Goal: Information Seeking & Learning: Check status

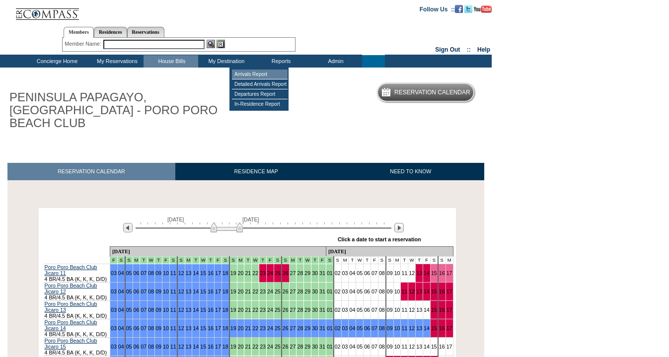
click at [257, 75] on td "Arrivals Report" at bounding box center [260, 74] width 56 height 10
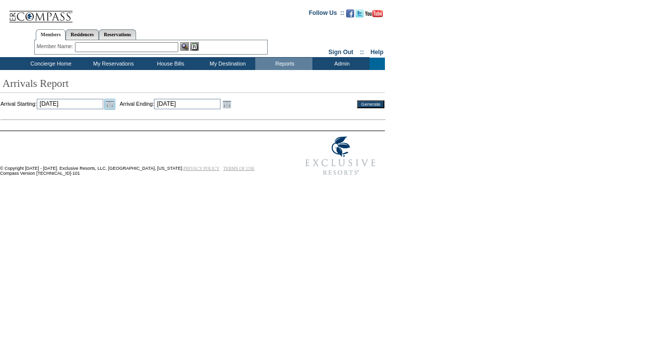
click at [115, 105] on link "Open the calendar popup." at bounding box center [109, 104] width 11 height 11
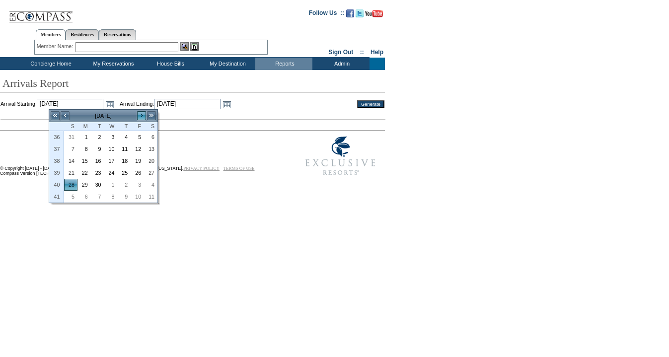
click at [140, 115] on link ">" at bounding box center [142, 116] width 10 height 10
click at [129, 159] on link "16" at bounding box center [124, 160] width 12 height 11
type input "2025-10-16"
type input "10/16/2025"
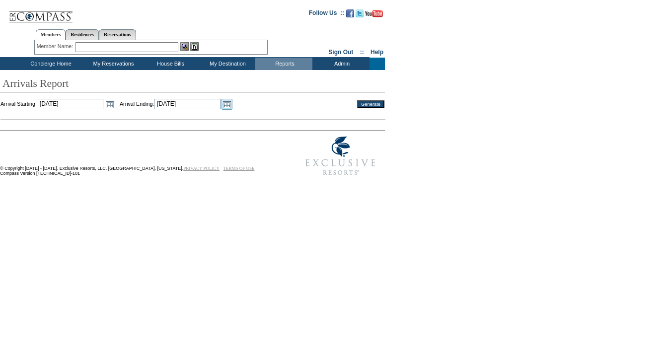
click at [232, 104] on link "Open the calendar popup." at bounding box center [226, 104] width 11 height 11
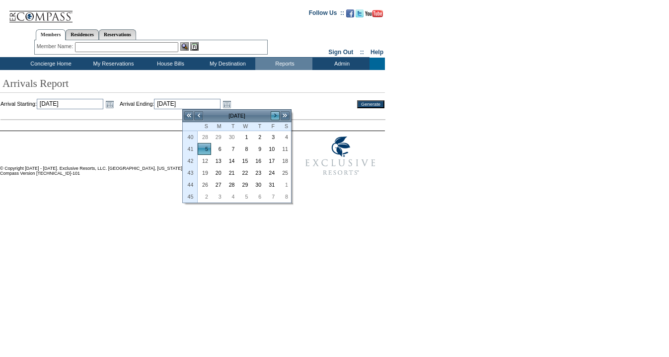
click at [276, 117] on link ">" at bounding box center [275, 116] width 10 height 10
click at [260, 147] on link "6" at bounding box center [257, 148] width 12 height 11
type input "2025-11-06"
type input "11/6/2025"
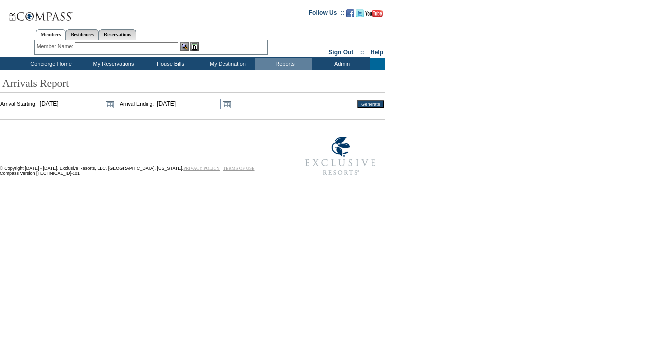
click at [372, 102] on input "Generate" at bounding box center [370, 104] width 27 height 8
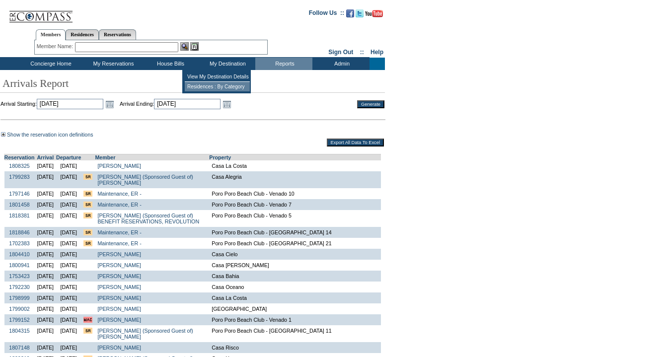
click at [215, 88] on td "Residences : By Category" at bounding box center [217, 86] width 65 height 9
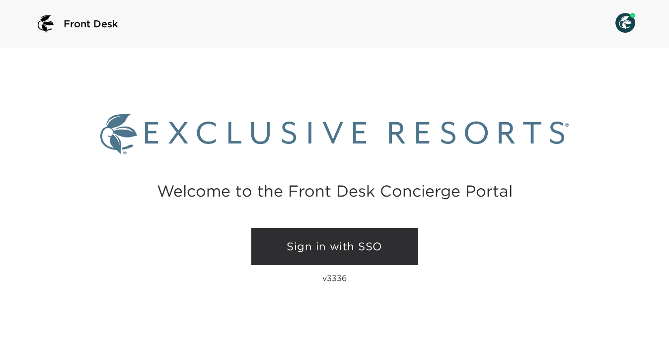
click at [317, 239] on link "Sign in with SSO" at bounding box center [334, 247] width 167 height 38
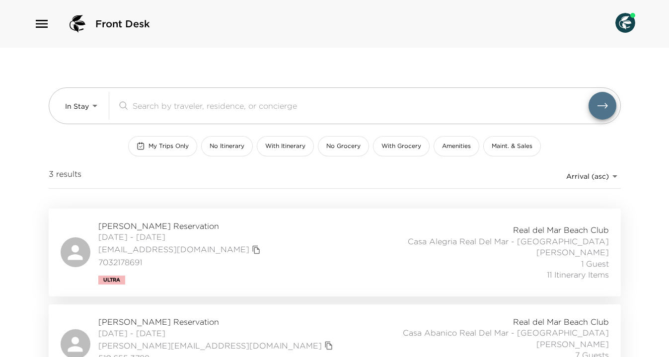
click at [170, 226] on span "Darrell Smith Reservation" at bounding box center [180, 225] width 165 height 11
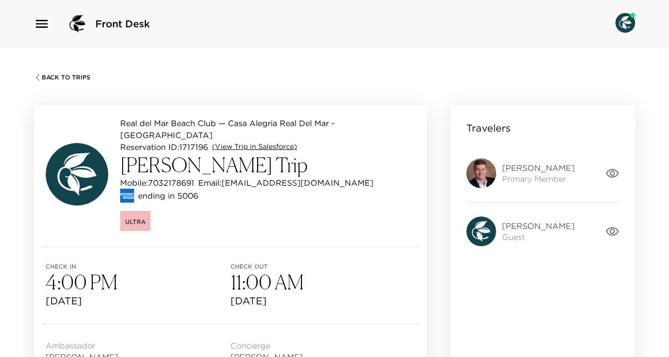
click at [256, 142] on link "(View Trip in Salesforce)" at bounding box center [254, 147] width 85 height 10
